Goal: Check status: Check status

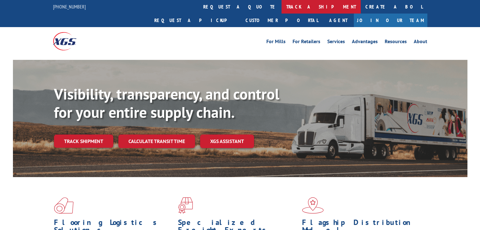
click at [281, 9] on link "track a shipment" at bounding box center [320, 7] width 79 height 14
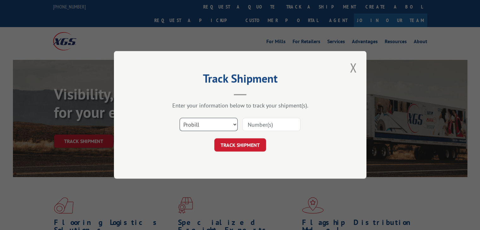
click at [208, 121] on select "Select category... Probill BOL PO" at bounding box center [208, 124] width 58 height 13
select select "po"
click at [179, 118] on select "Select category... Probill BOL PO" at bounding box center [208, 124] width 58 height 13
click at [267, 124] on input at bounding box center [271, 124] width 58 height 13
paste input "77505207"
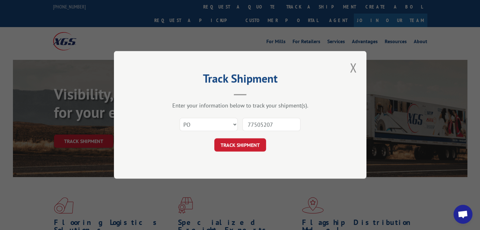
click at [260, 124] on input "77505207" at bounding box center [271, 124] width 58 height 13
type input "77505207"
click at [257, 139] on form "Select category... Probill BOL PO 77505207 TRACK SHIPMENT" at bounding box center [239, 133] width 189 height 38
click at [256, 140] on button "TRACK SHIPMENT" at bounding box center [240, 145] width 52 height 13
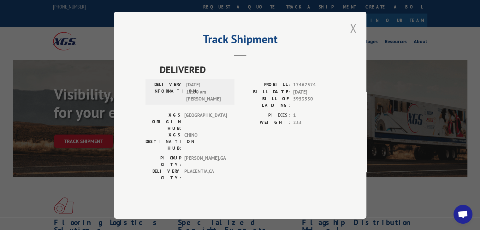
click at [348, 37] on button "Close modal" at bounding box center [353, 28] width 11 height 17
